Goal: Task Accomplishment & Management: Complete application form

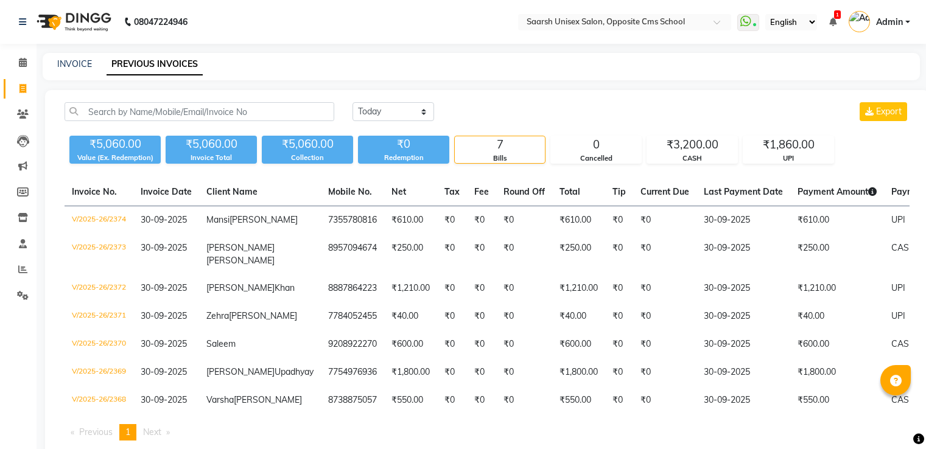
select select "[DATE]"
click at [71, 64] on link "INVOICE" at bounding box center [74, 63] width 35 height 11
select select "service"
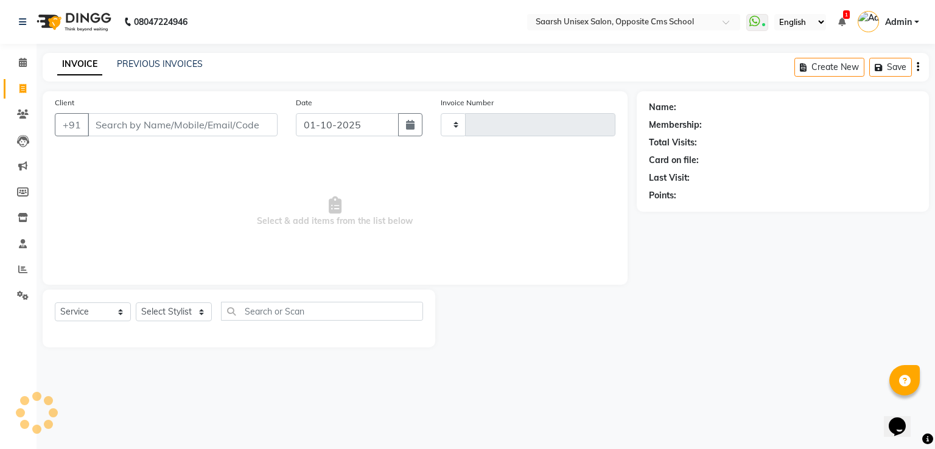
type input "2375"
select select "3962"
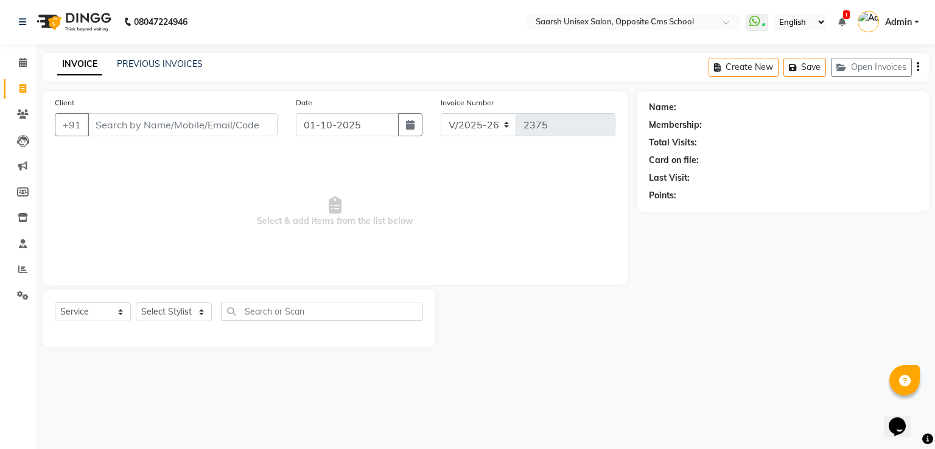
click at [156, 123] on input "Client" at bounding box center [183, 124] width 190 height 23
click at [158, 128] on input "Client" at bounding box center [183, 124] width 190 height 23
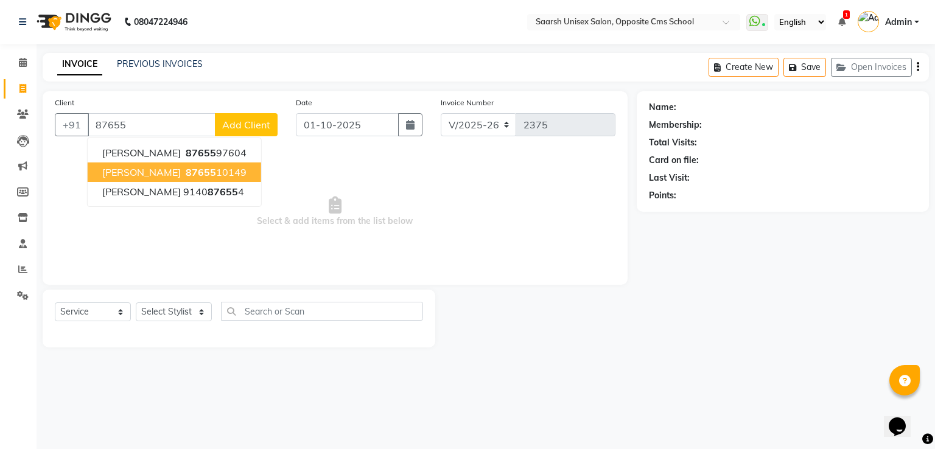
click at [139, 172] on span "[PERSON_NAME]" at bounding box center [141, 172] width 79 height 12
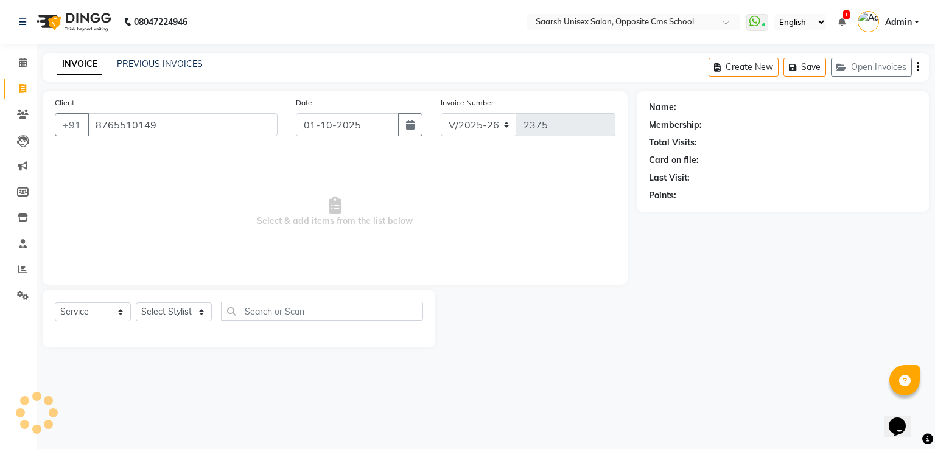
type input "8765510149"
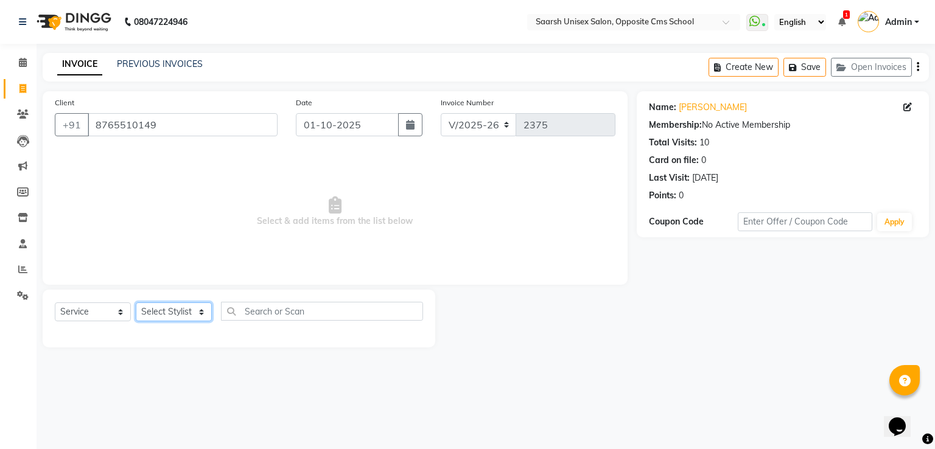
click at [166, 309] on select "Select Stylist [PERSON_NAME] Front Desk [PERSON_NAME] [PERSON_NAME] [PERSON_NAM…" at bounding box center [174, 312] width 76 height 19
select select "89941"
click at [136, 303] on select "Select Stylist [PERSON_NAME] Front Desk [PERSON_NAME] [PERSON_NAME] [PERSON_NAM…" at bounding box center [174, 312] width 76 height 19
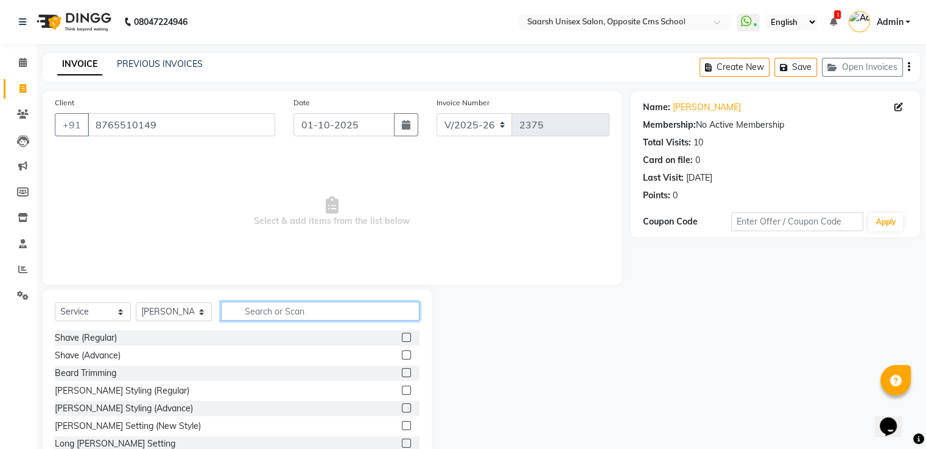
click at [318, 307] on input "text" at bounding box center [320, 311] width 198 height 19
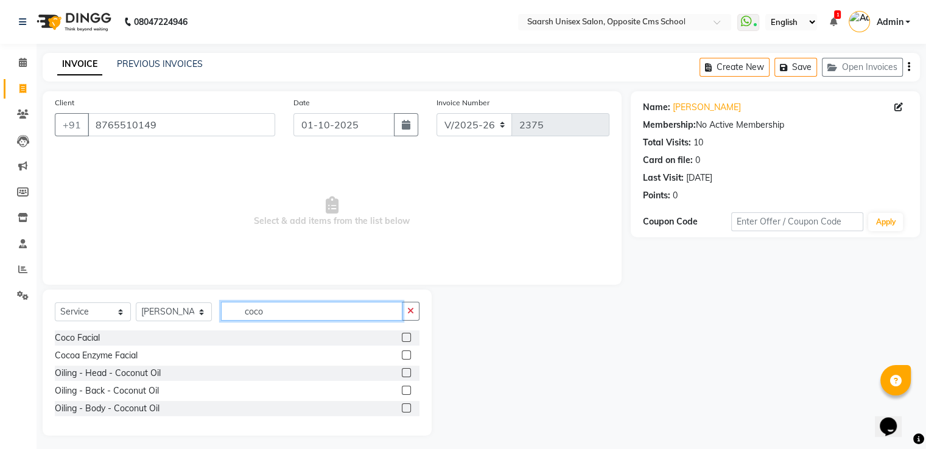
type input "coco"
click at [406, 374] on label at bounding box center [406, 372] width 9 height 9
click at [406, 374] on input "checkbox" at bounding box center [406, 373] width 8 height 8
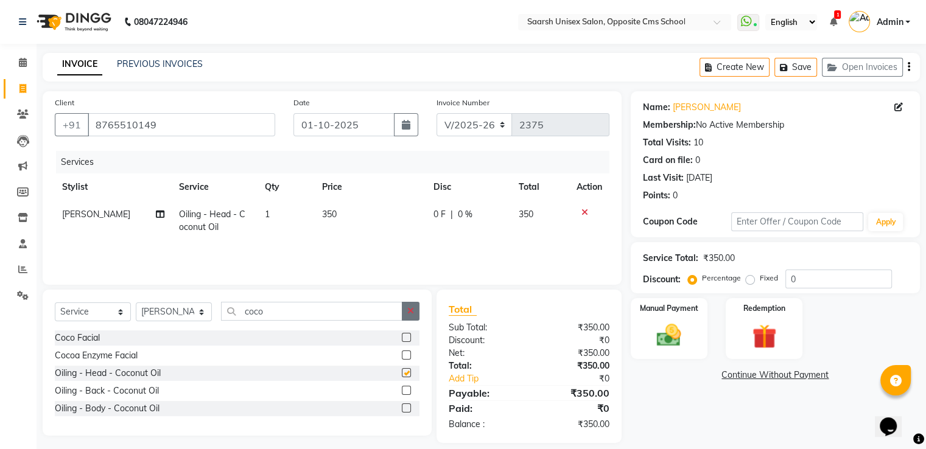
checkbox input "false"
click at [409, 311] on icon "button" at bounding box center [410, 311] width 7 height 9
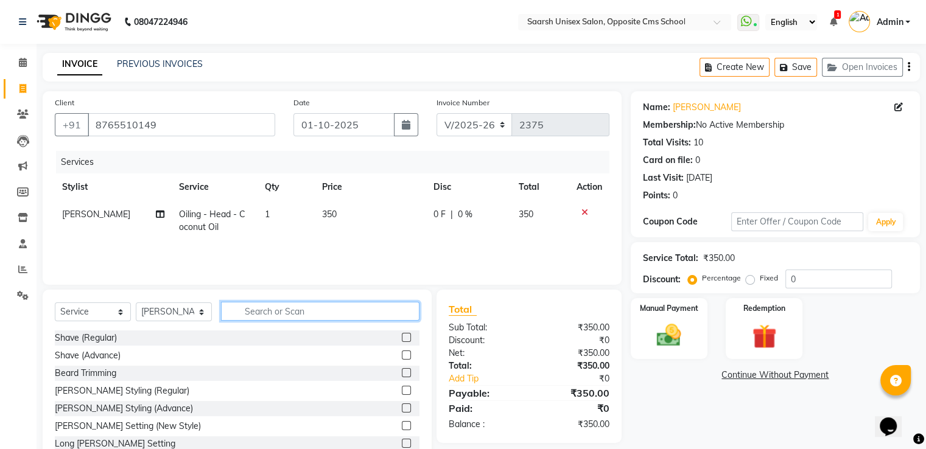
click at [365, 312] on input "text" at bounding box center [320, 311] width 198 height 19
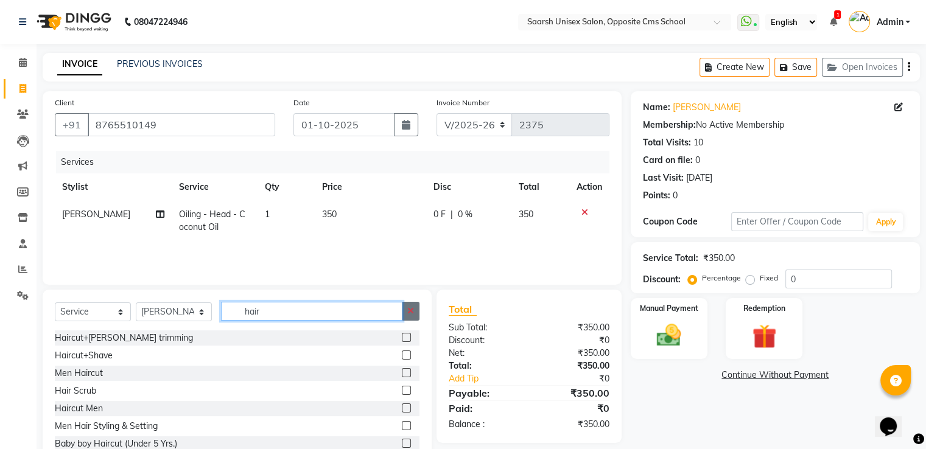
type input "hair"
click at [407, 306] on button "button" at bounding box center [411, 311] width 18 height 19
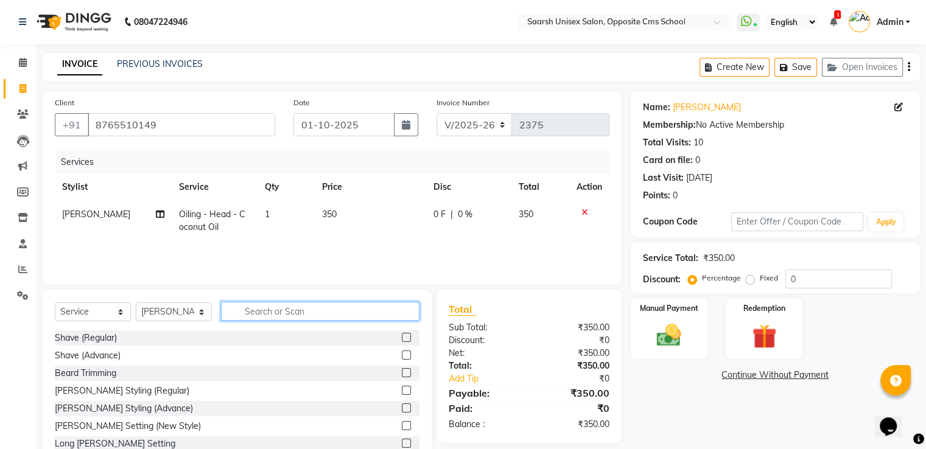
click at [369, 307] on input "text" at bounding box center [320, 311] width 198 height 19
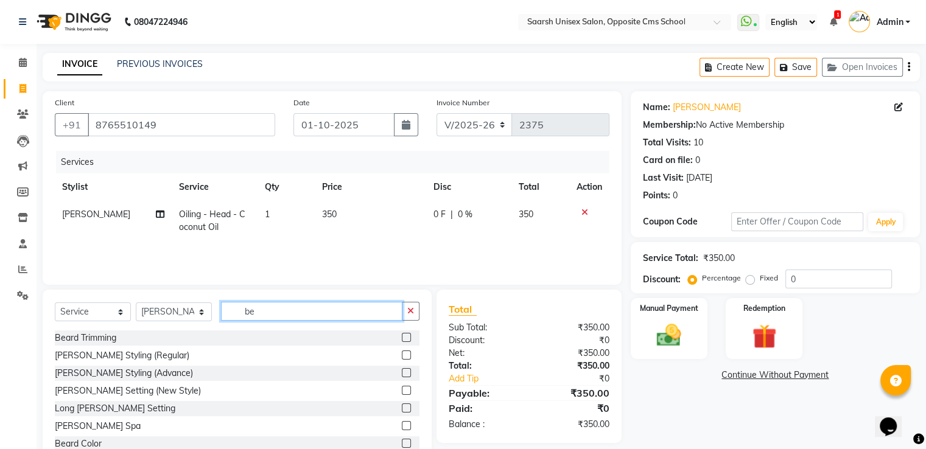
type input "be"
click at [402, 340] on label at bounding box center [406, 337] width 9 height 9
click at [402, 340] on input "checkbox" at bounding box center [406, 338] width 8 height 8
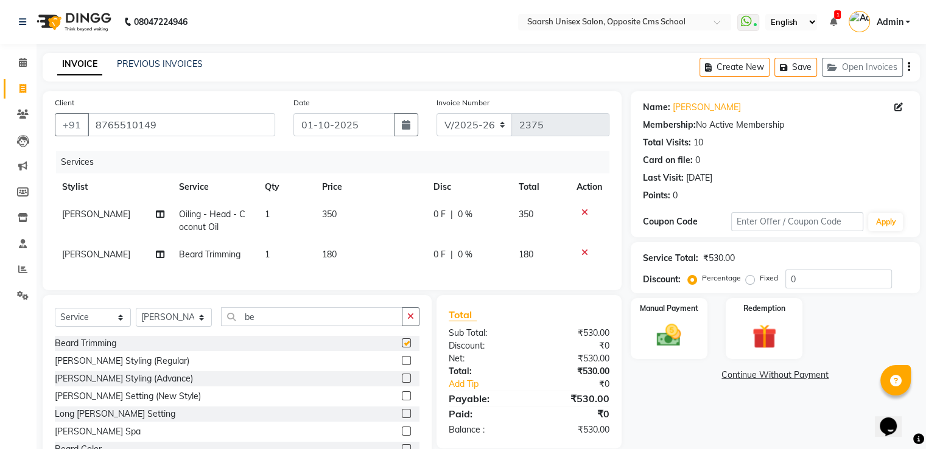
checkbox input "false"
click at [679, 327] on img at bounding box center [668, 335] width 41 height 29
click at [757, 376] on span "UPI" at bounding box center [758, 376] width 19 height 14
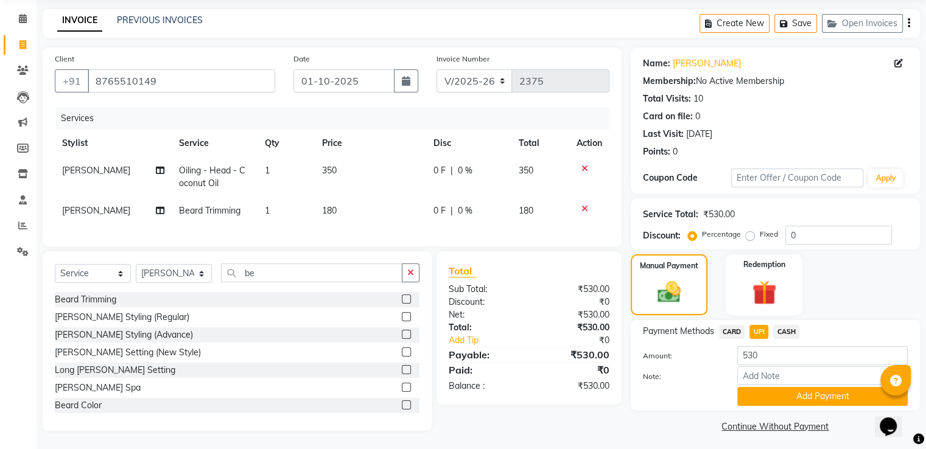
scroll to position [54, 0]
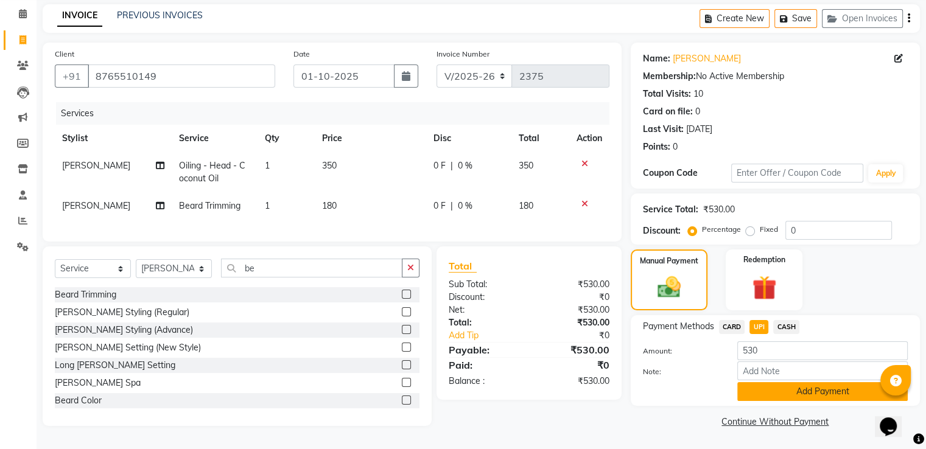
click at [759, 387] on button "Add Payment" at bounding box center [822, 391] width 170 height 19
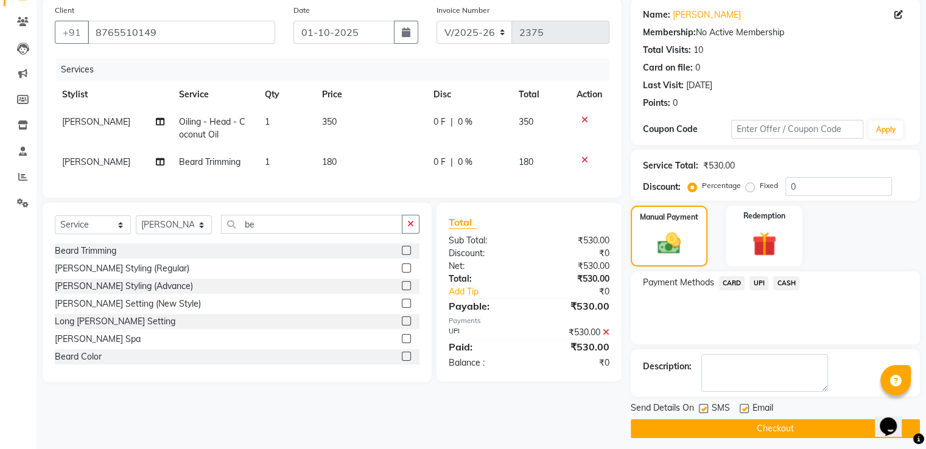
scroll to position [99, 0]
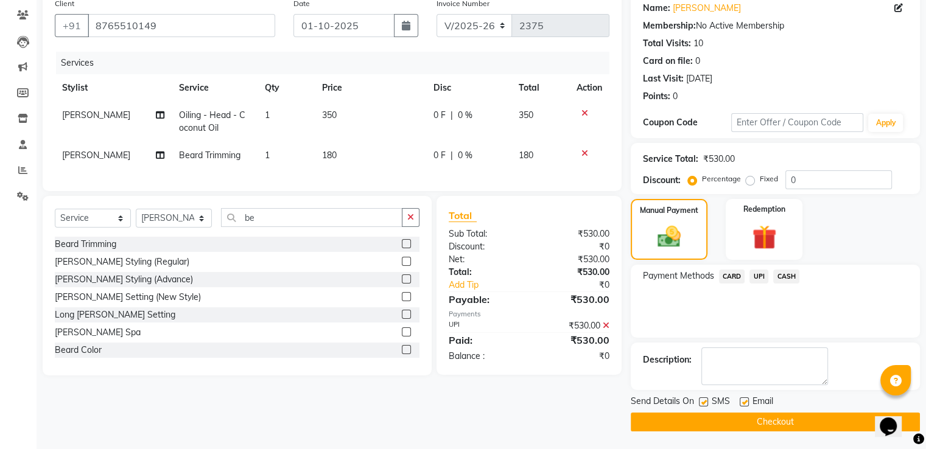
click at [767, 422] on button "Checkout" at bounding box center [775, 422] width 289 height 19
